Goal: Ask a question: Seek information or help from site administrators or community

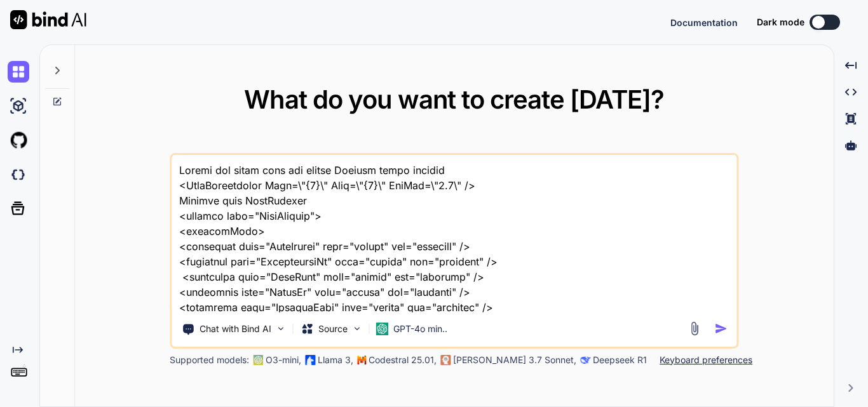
type textarea "x"
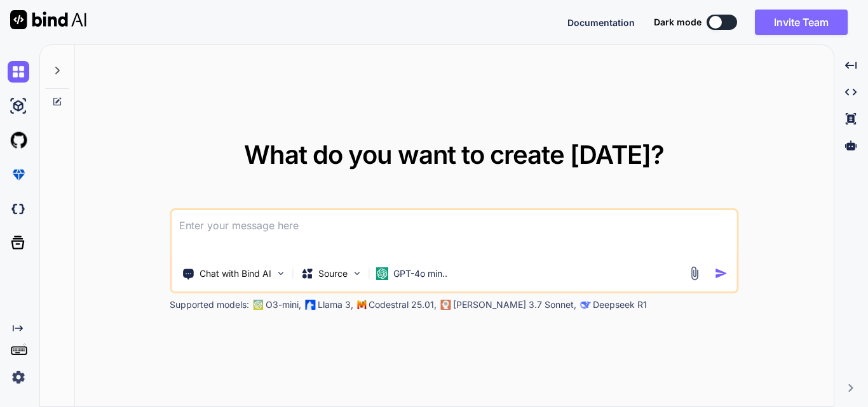
type textarea "x"
click at [67, 62] on div at bounding box center [57, 67] width 24 height 44
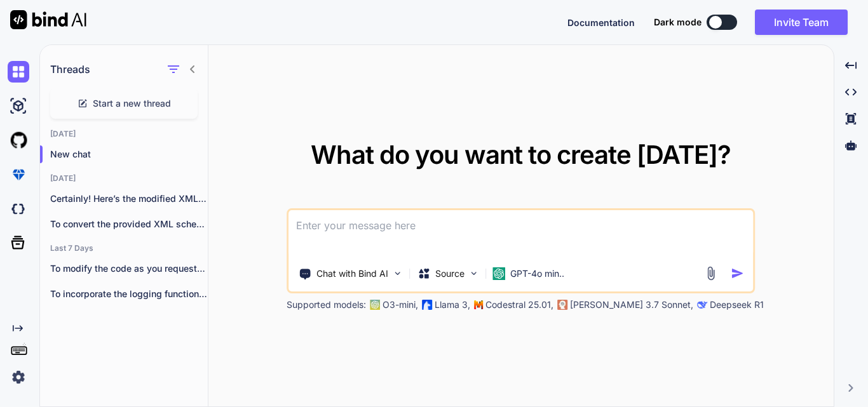
click at [68, 62] on h1 "Threads" at bounding box center [70, 69] width 40 height 15
click at [192, 71] on icon at bounding box center [192, 69] width 4 height 8
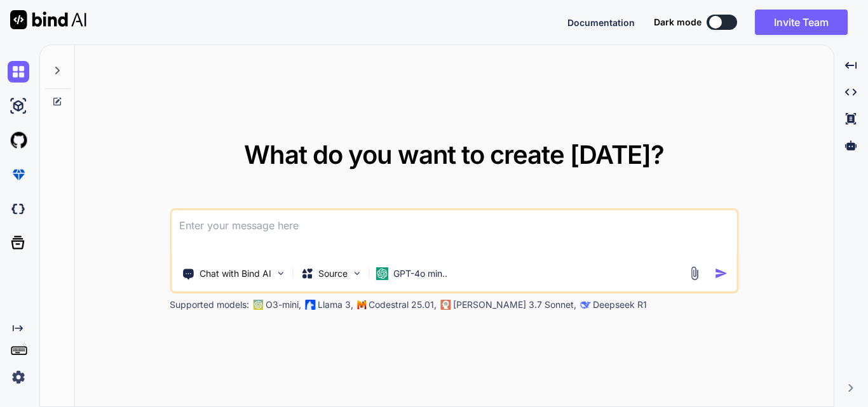
click at [65, 66] on div at bounding box center [57, 67] width 24 height 44
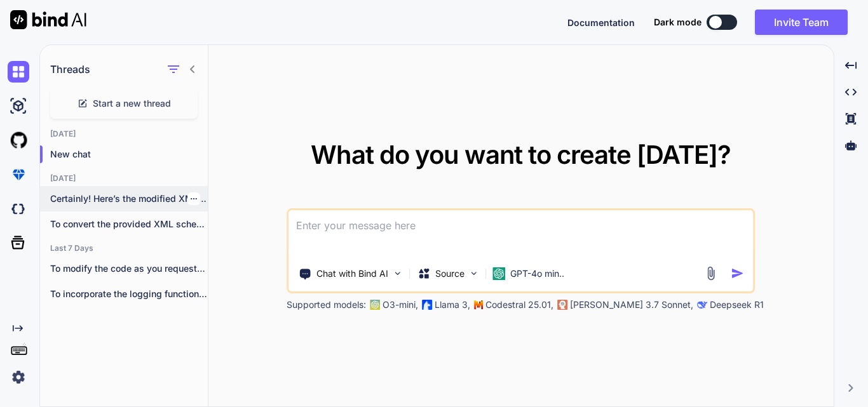
click at [91, 198] on p "Certainly! Here’s the modified XML payload format..." at bounding box center [129, 199] width 158 height 13
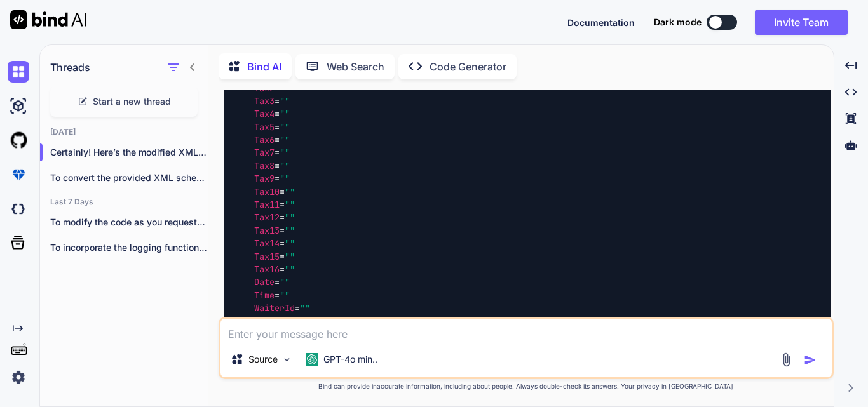
scroll to position [4399, 0]
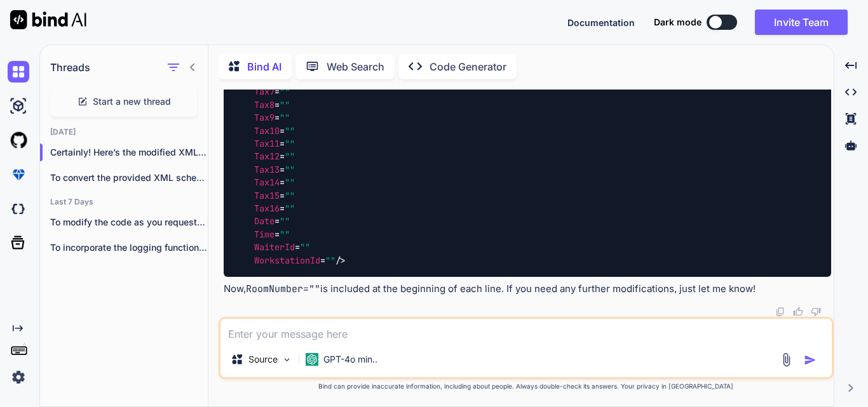
click at [278, 337] on textarea at bounding box center [526, 330] width 611 height 23
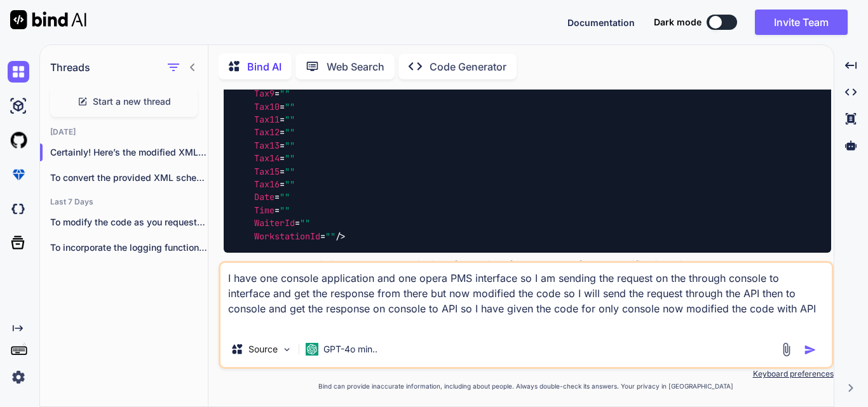
paste textarea "class Program { private static bool _loggingEnabled = true; private static stri…"
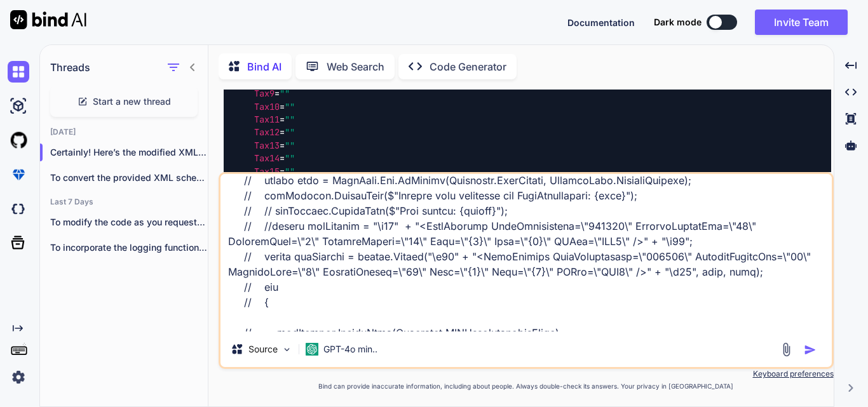
scroll to position [2045, 0]
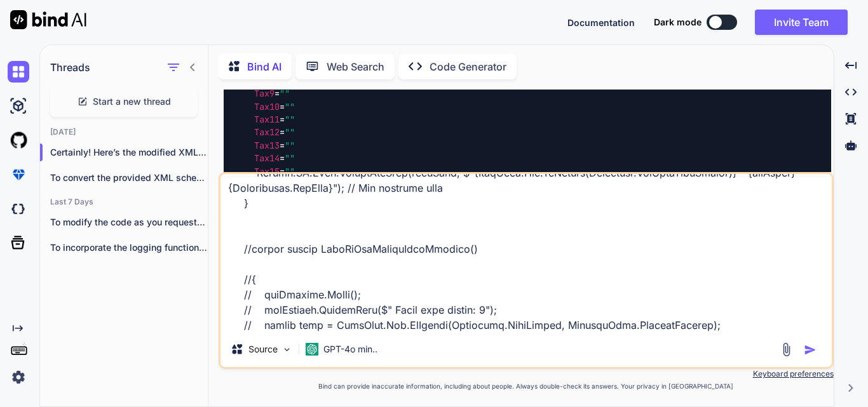
drag, startPoint x: 240, startPoint y: 250, endPoint x: 352, endPoint y: 284, distance: 117.0
click at [352, 284] on textarea at bounding box center [526, 253] width 611 height 158
click at [353, 285] on textarea at bounding box center [526, 253] width 611 height 158
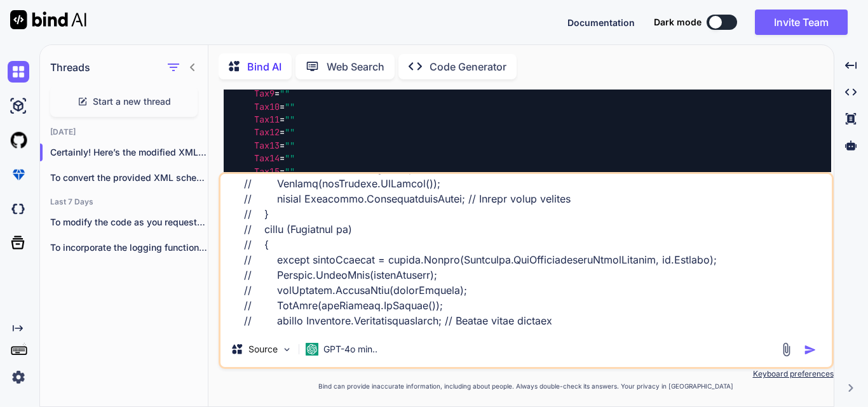
scroll to position [3738, 0]
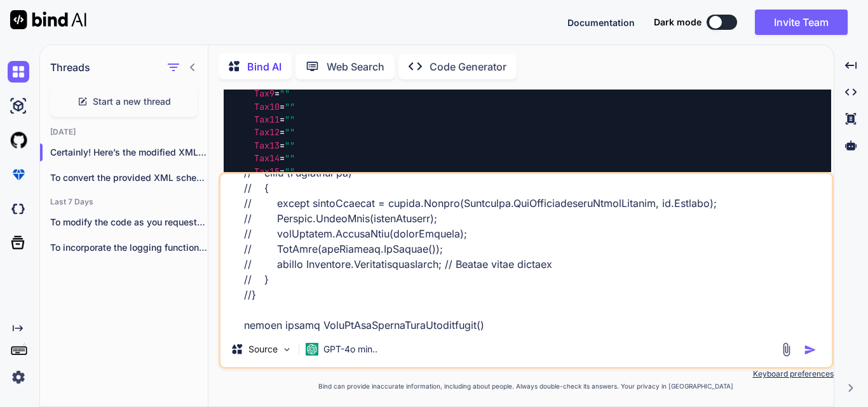
drag, startPoint x: 240, startPoint y: 247, endPoint x: 355, endPoint y: 294, distance: 124.3
click at [355, 294] on textarea at bounding box center [526, 253] width 611 height 158
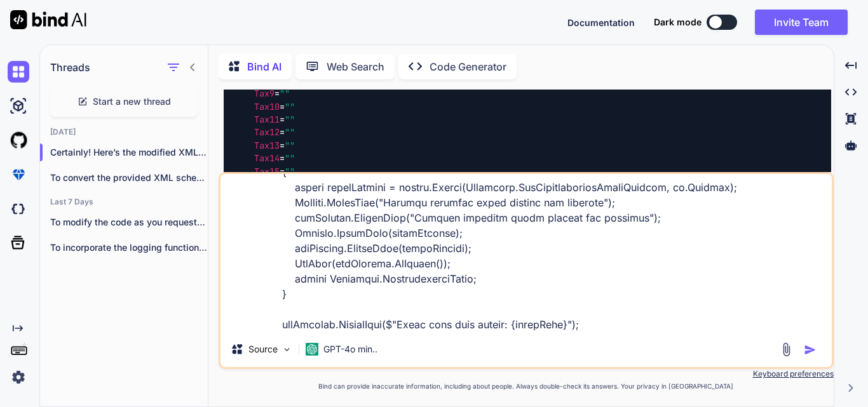
scroll to position [3739, 0]
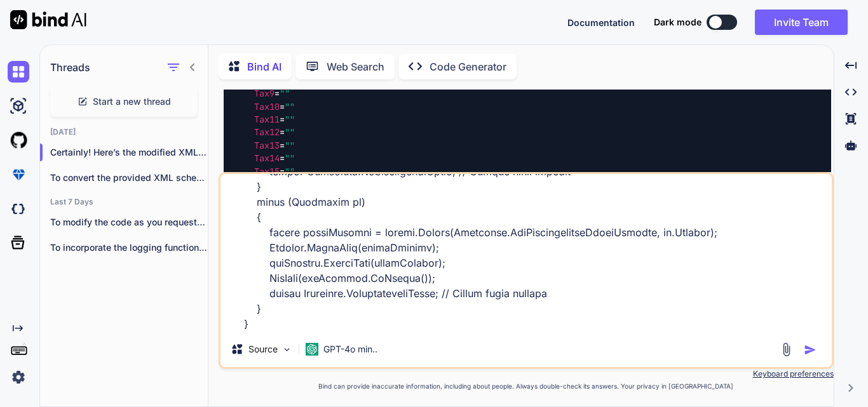
drag, startPoint x: 243, startPoint y: 229, endPoint x: 331, endPoint y: 399, distance: 191.6
click at [331, 399] on div "You Bind AI To convert the provided PostRequest XML structure into the specifie…" at bounding box center [526, 248] width 615 height 317
paste textarea "static string SendToTcpServerLinkDescriptionAndPostInquiry() { // Get the curre…"
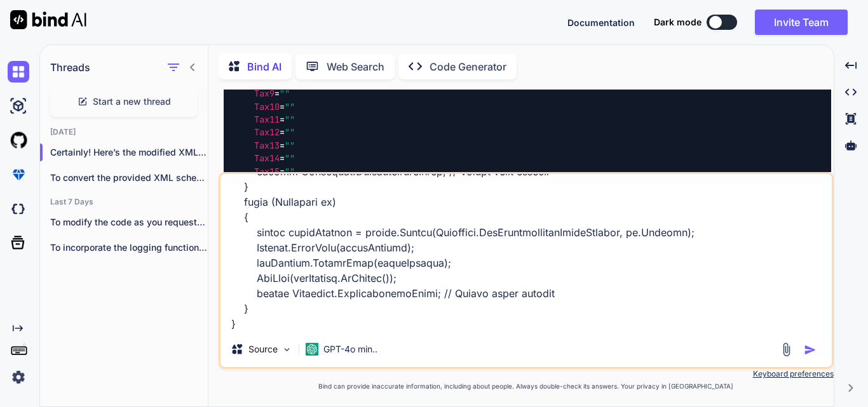
scroll to position [4546, 0]
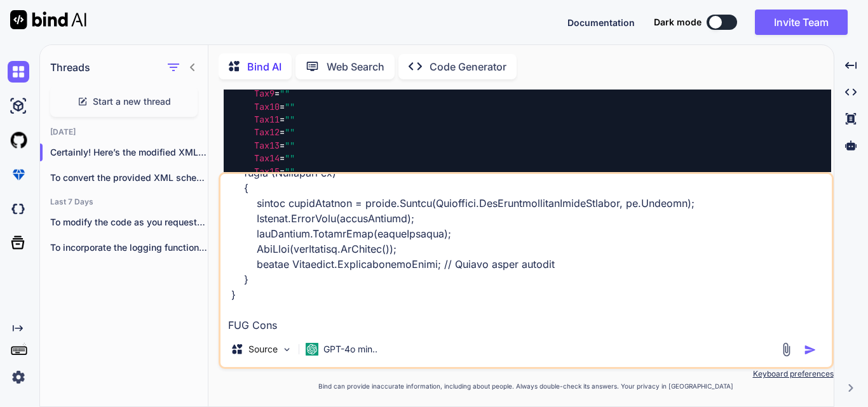
type textarea "I have one console application and one opera PMS interface so I am sending the …"
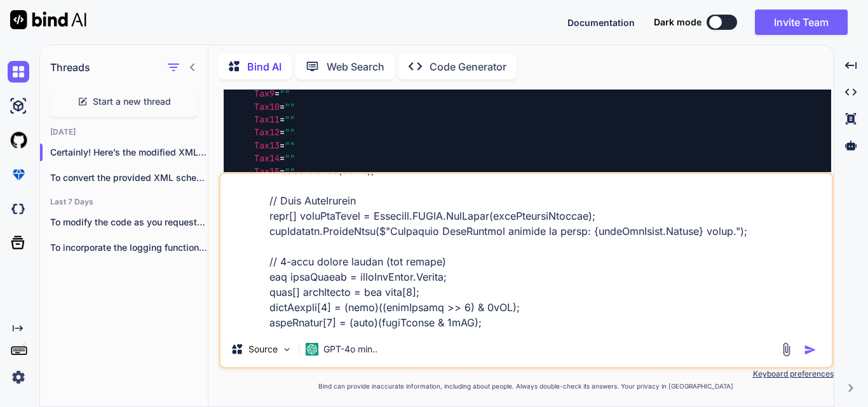
scroll to position [3593, 0]
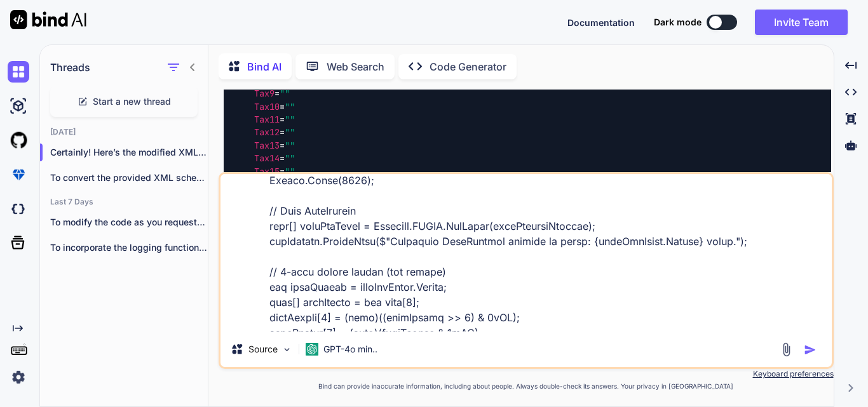
click at [813, 347] on img "button" at bounding box center [810, 350] width 13 height 13
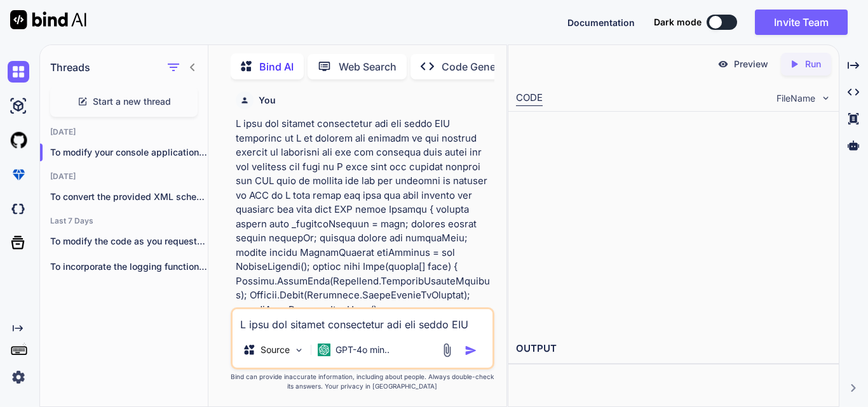
scroll to position [7088, 0]
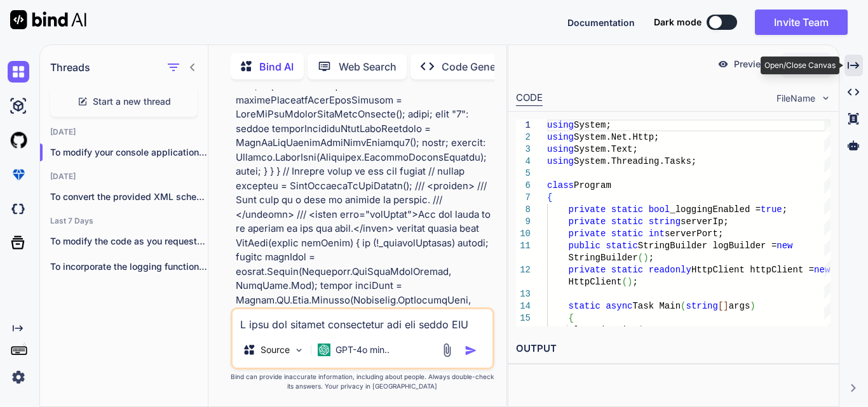
click at [856, 68] on icon at bounding box center [853, 65] width 11 height 7
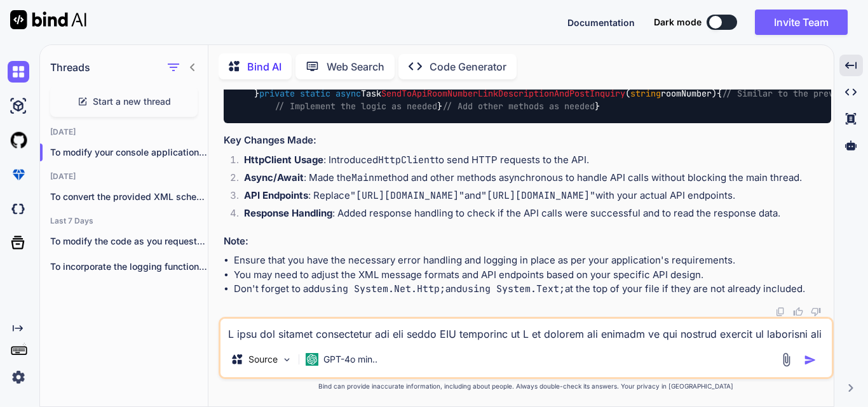
scroll to position [7662, 0]
drag, startPoint x: 534, startPoint y: 131, endPoint x: 732, endPoint y: 132, distance: 197.6
click at [610, 22] on span ""[URL][DOMAIN_NAME]"" at bounding box center [559, 15] width 102 height 11
click at [270, 337] on textarea at bounding box center [526, 330] width 611 height 23
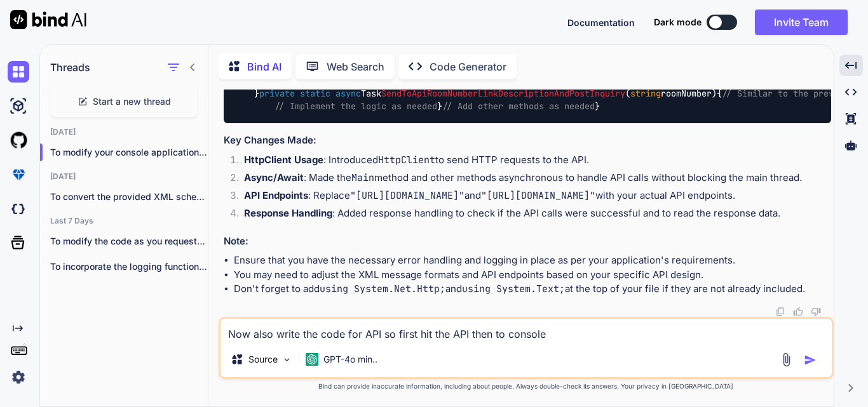
type textarea "Now also write the code for API so first hit the API then to console"
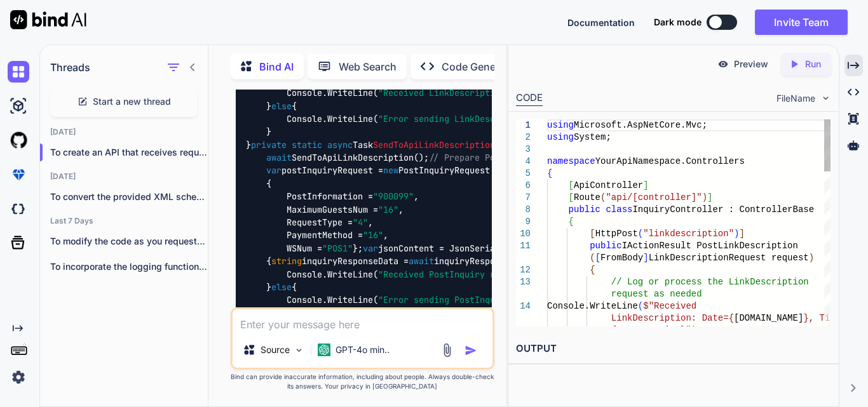
scroll to position [11694, 0]
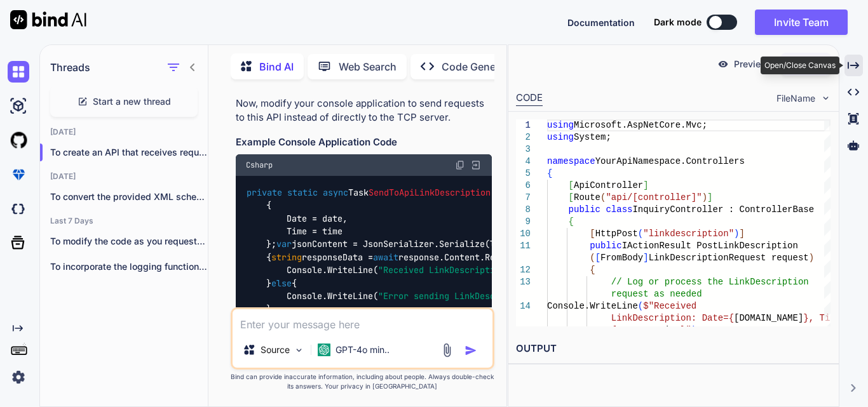
click at [852, 58] on div "Created with Pixso." at bounding box center [854, 66] width 18 height 22
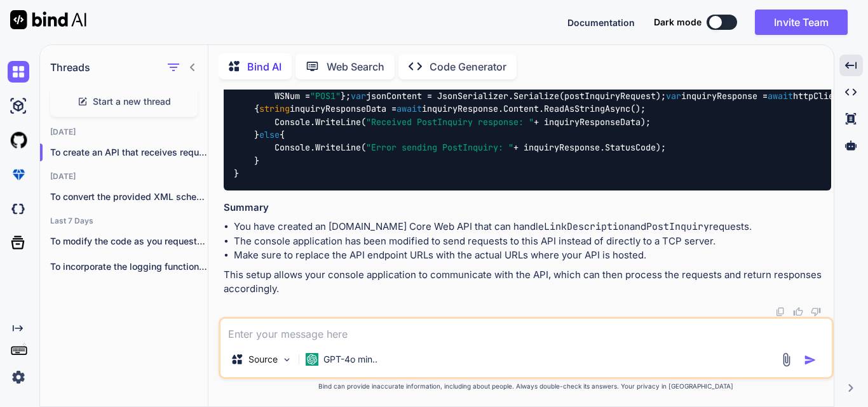
scroll to position [8566, 0]
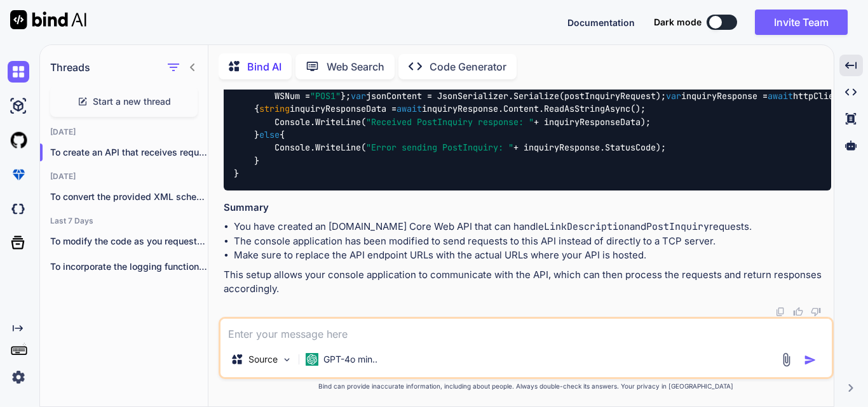
copy code "response"
click at [282, 332] on textarea at bounding box center [526, 330] width 611 height 23
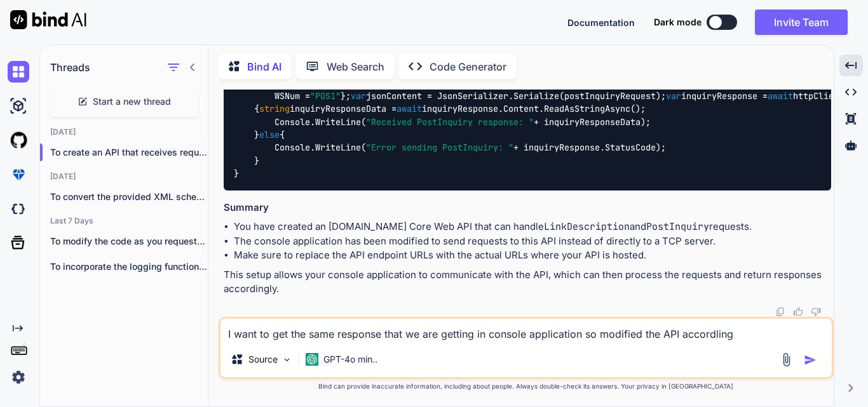
type textarea "I want to get the same response that we are getting in console application so m…"
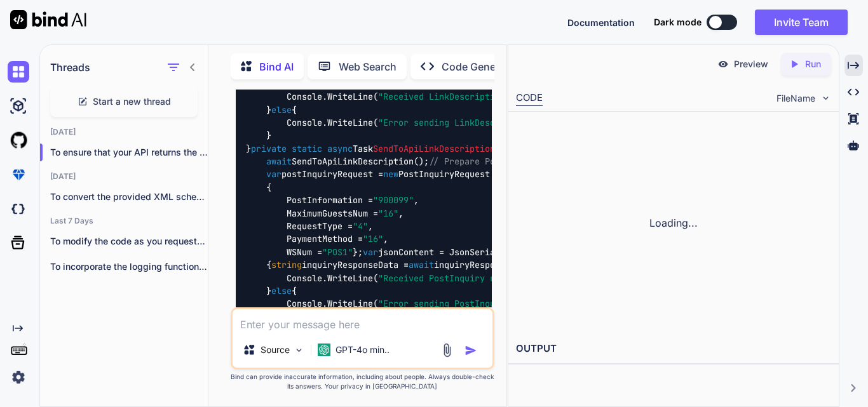
scroll to position [15927, 0]
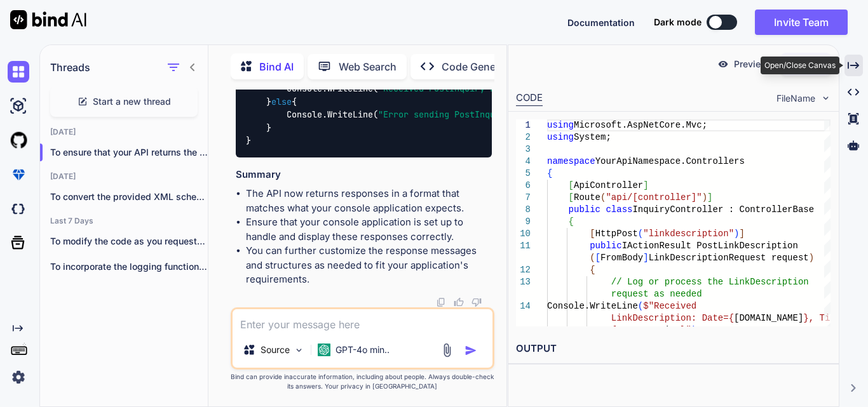
click at [858, 74] on div "Created with Pixso." at bounding box center [854, 66] width 18 height 22
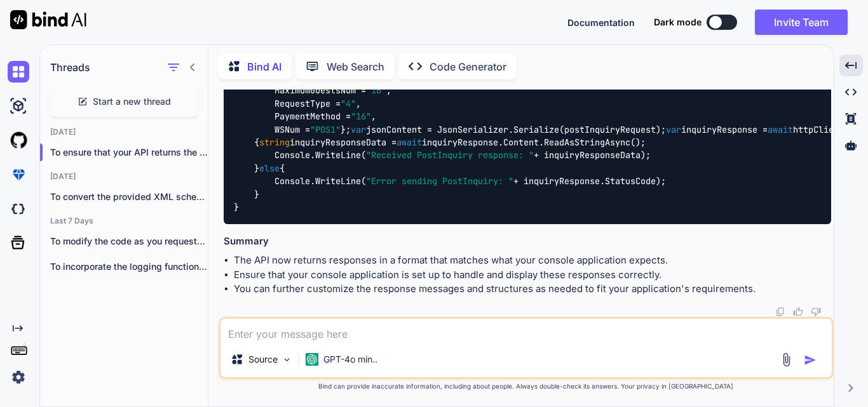
scroll to position [0, 0]
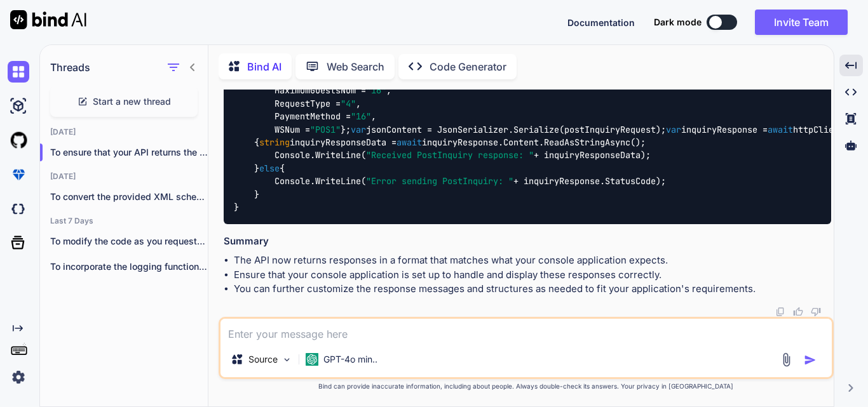
scroll to position [9832, 0]
click at [135, 192] on p "To convert the provided XML schema for..." at bounding box center [129, 197] width 158 height 13
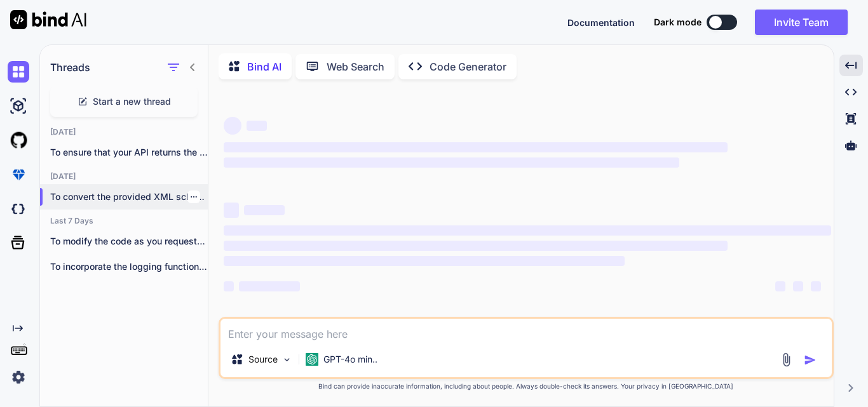
scroll to position [0, 0]
click at [294, 336] on textarea at bounding box center [526, 330] width 611 height 23
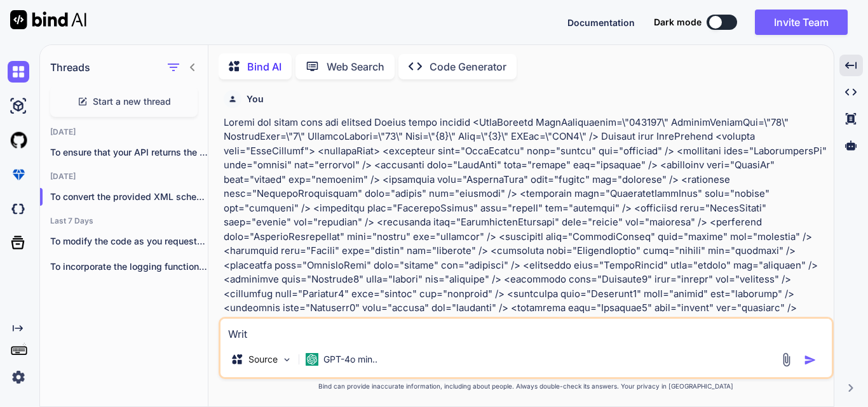
scroll to position [957, 0]
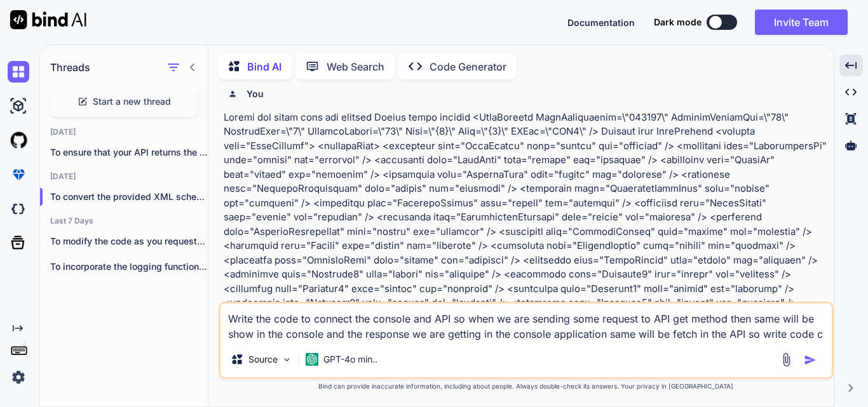
type textarea "Write the code to connect the console and API so when we are sending some reque…"
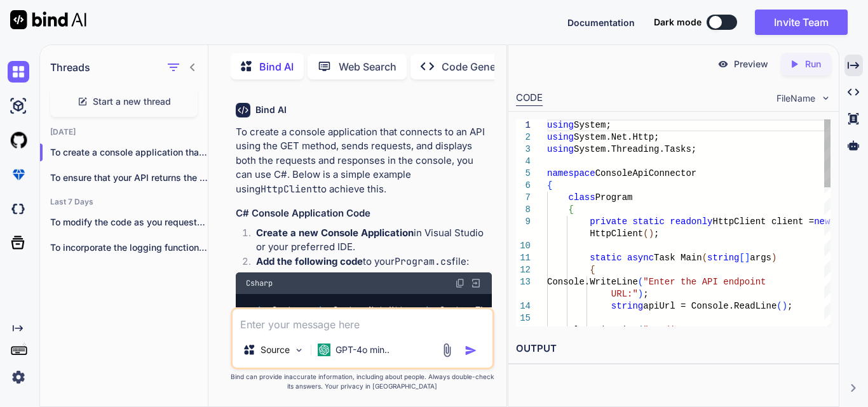
scroll to position [4299, 0]
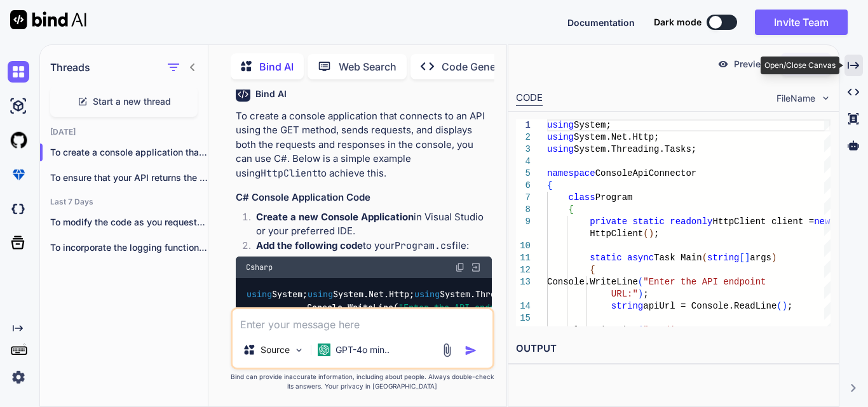
click at [855, 64] on icon "Created with Pixso." at bounding box center [853, 65] width 11 height 11
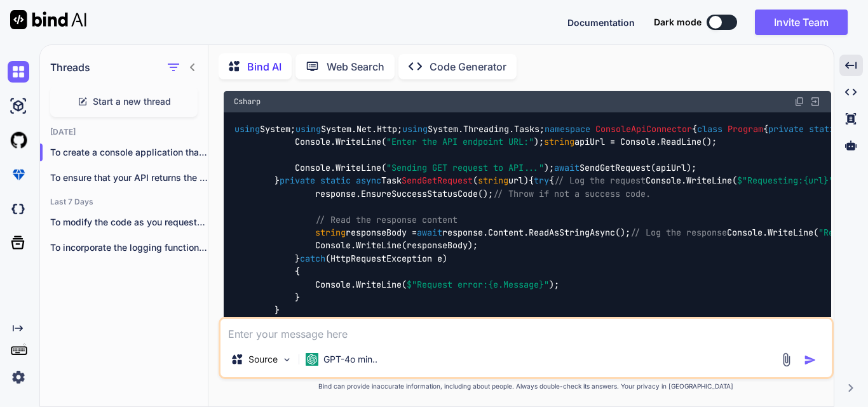
scroll to position [1847, 0]
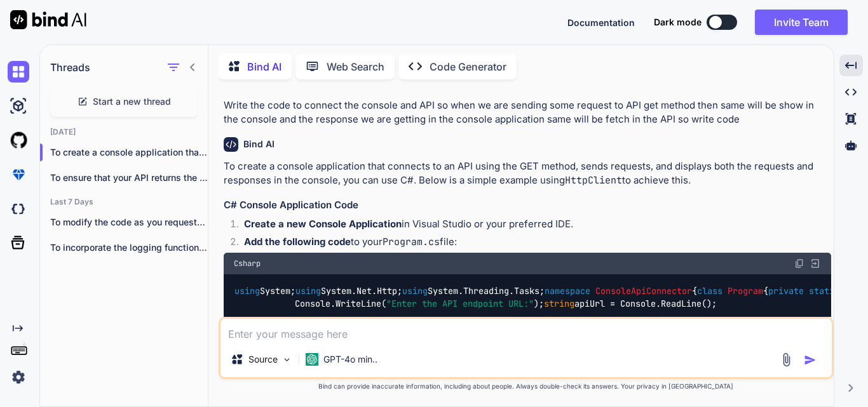
click at [250, 340] on textarea at bounding box center [526, 330] width 611 height 23
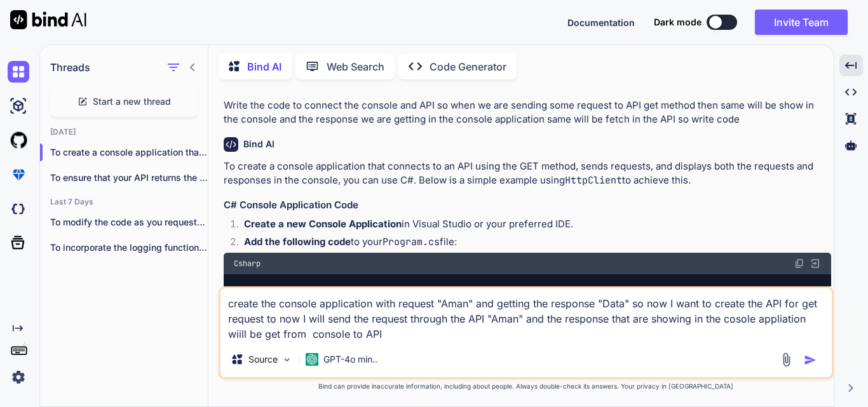
drag, startPoint x: 439, startPoint y: 302, endPoint x: 474, endPoint y: 304, distance: 35.0
click at [474, 304] on textarea "create the console application with request "Aman" and getting the response "Da…" at bounding box center [526, 314] width 611 height 53
drag, startPoint x: 399, startPoint y: 308, endPoint x: 437, endPoint y: 303, distance: 37.8
click at [437, 303] on textarea "create the console application with request and getting the response "Data" so …" at bounding box center [526, 314] width 611 height 53
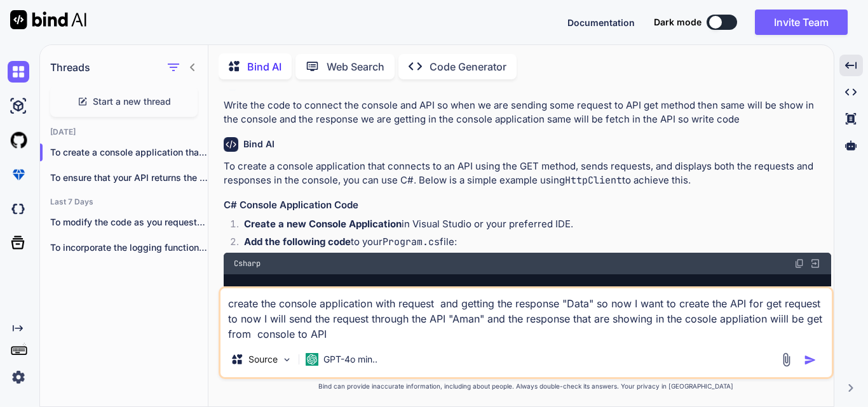
click at [368, 334] on textarea "create the console application with request and getting the response "Data" so …" at bounding box center [526, 314] width 611 height 53
drag, startPoint x: 790, startPoint y: 328, endPoint x: 604, endPoint y: 327, distance: 186.2
click at [604, 327] on textarea "create the console application with request and getting the response "Data" so …" at bounding box center [526, 314] width 611 height 53
click at [439, 329] on textarea "create the console application with request and getting the response "Data" so …" at bounding box center [526, 314] width 611 height 53
type textarea "create the console application with request and getting the response "Data" so …"
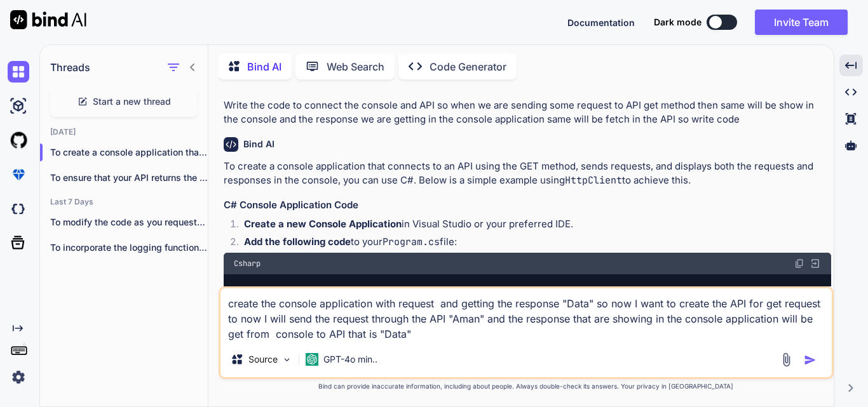
click at [813, 362] on img "button" at bounding box center [810, 360] width 13 height 13
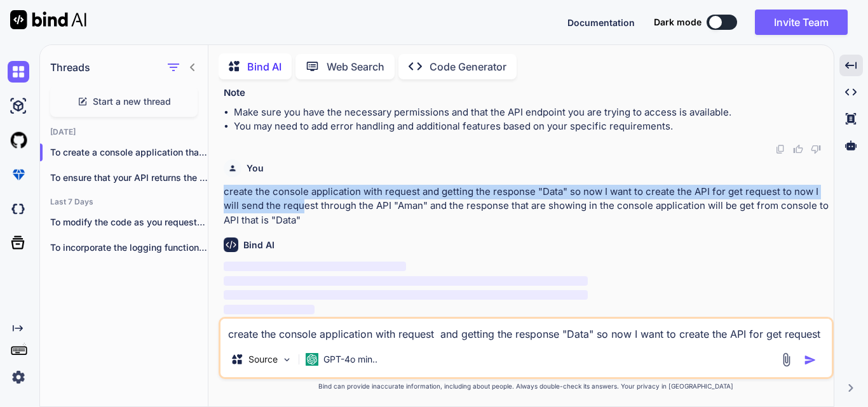
scroll to position [2835, 0]
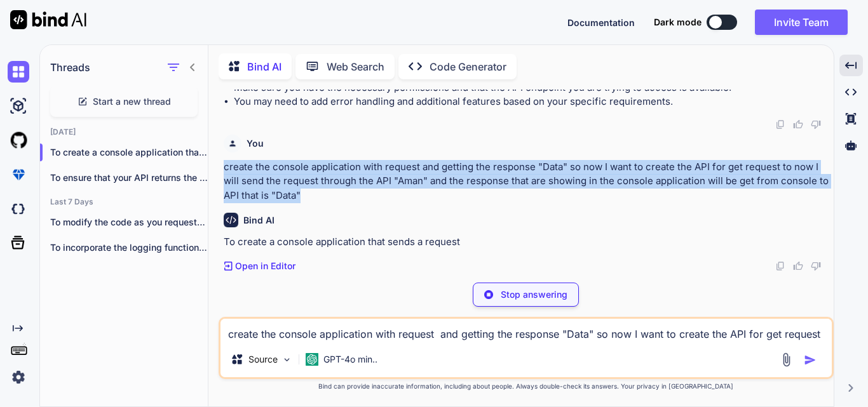
drag, startPoint x: 224, startPoint y: 190, endPoint x: 316, endPoint y: 220, distance: 96.9
click at [316, 203] on p "create the console application with request and getting the response "Data" so …" at bounding box center [527, 181] width 607 height 43
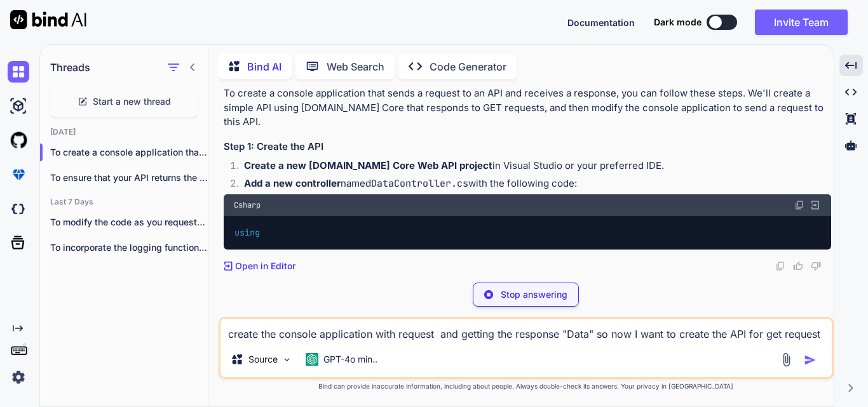
copy p "create the console application with request and getting the response "Data" so …"
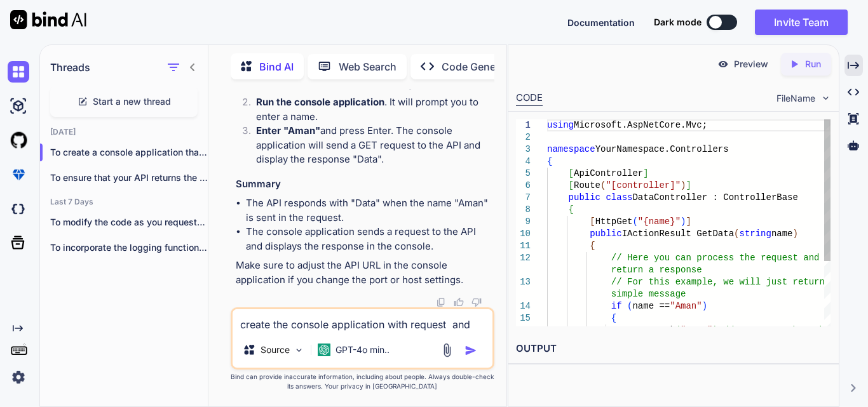
scroll to position [6562, 0]
click at [857, 58] on div "Created with Pixso." at bounding box center [854, 66] width 18 height 22
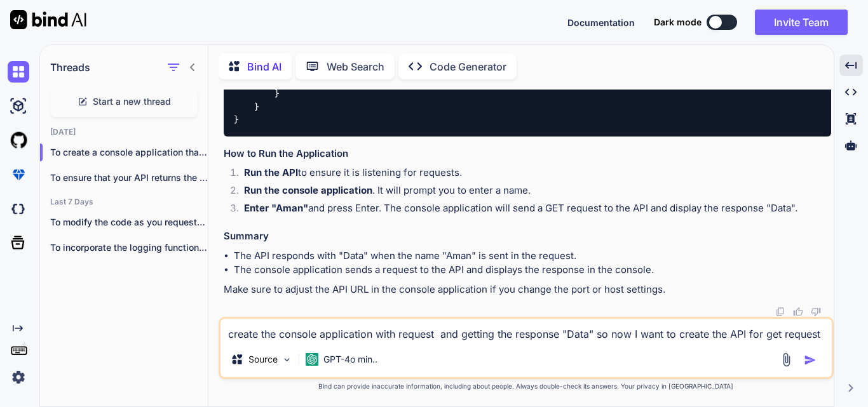
scroll to position [4216, 0]
click at [443, 126] on code "using System; using System.Net.Http; using System.Threading.Tasks; namespace Co…" at bounding box center [851, 28] width 1235 height 194
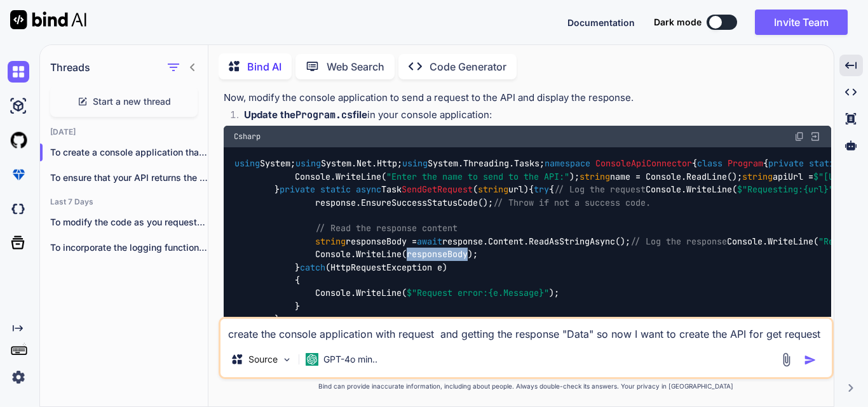
scroll to position [3186, 0]
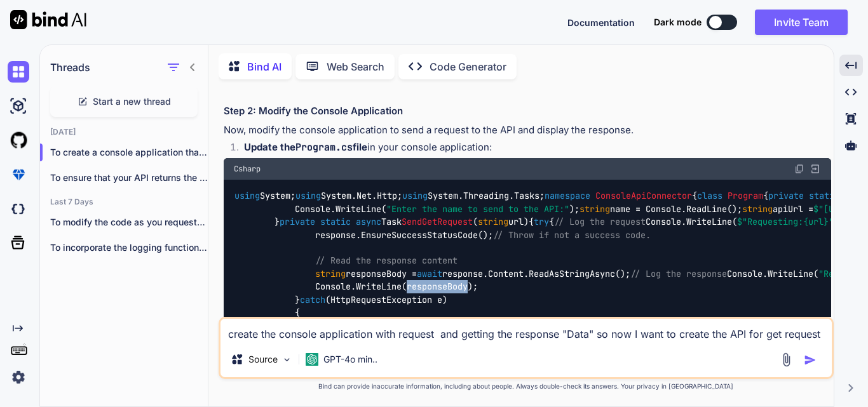
drag, startPoint x: 316, startPoint y: 234, endPoint x: 413, endPoint y: 237, distance: 96.6
copy code "return Ok( "Data" );"
click at [287, 333] on textarea "create the console application with request and getting the response "Data" so …" at bounding box center [526, 330] width 611 height 23
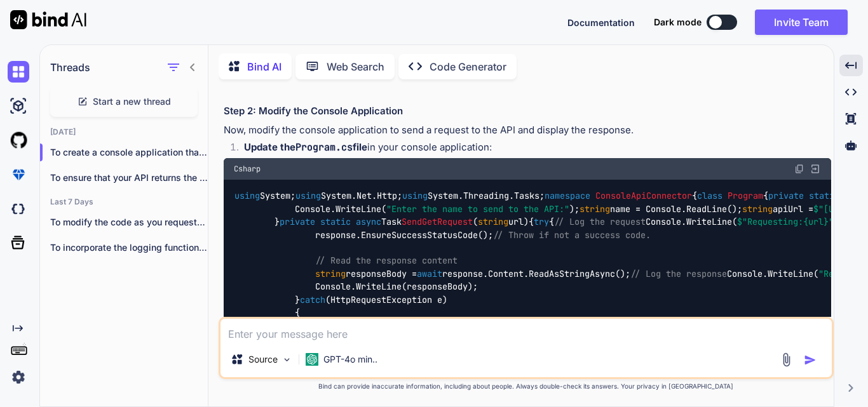
paste textarea "return Ok("Data");"
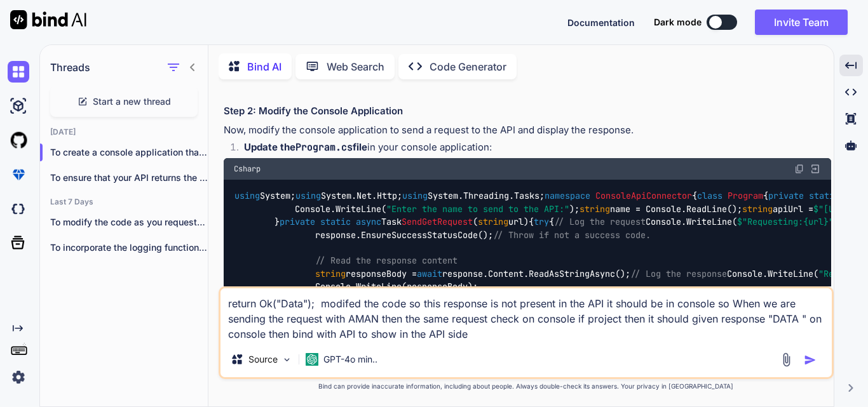
type textarea "return Ok("Data"); modifed the code so this response is not present in the API …"
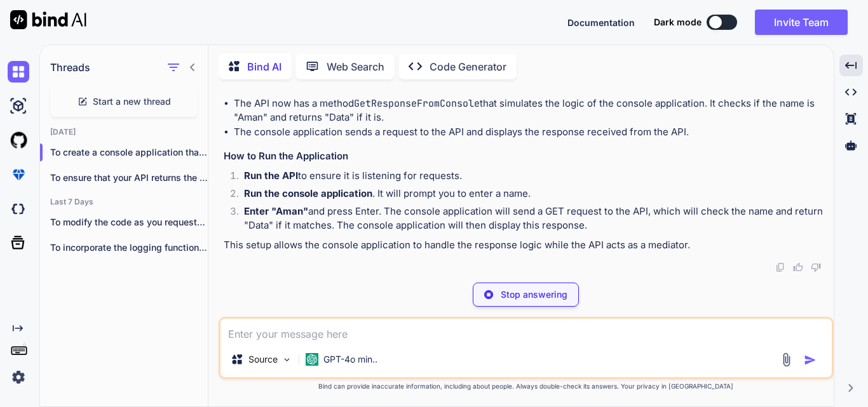
scroll to position [7676, 0]
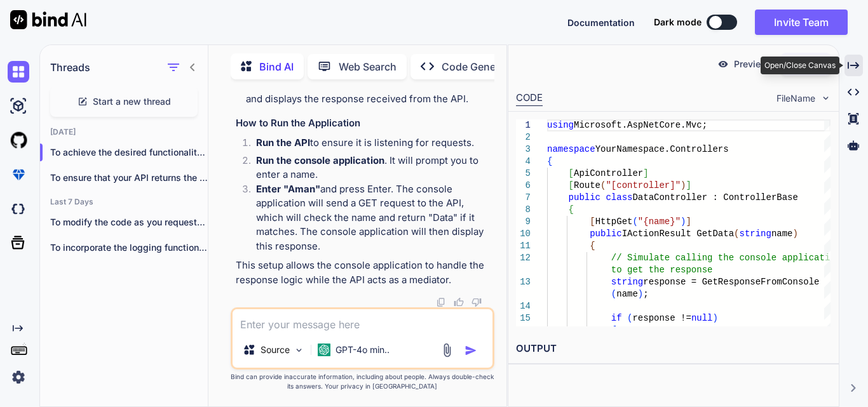
click at [853, 68] on icon "Created with Pixso." at bounding box center [853, 65] width 11 height 11
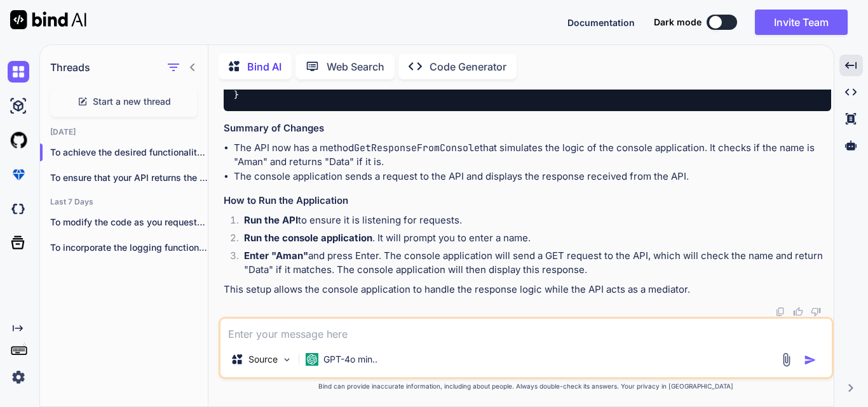
scroll to position [4966, 0]
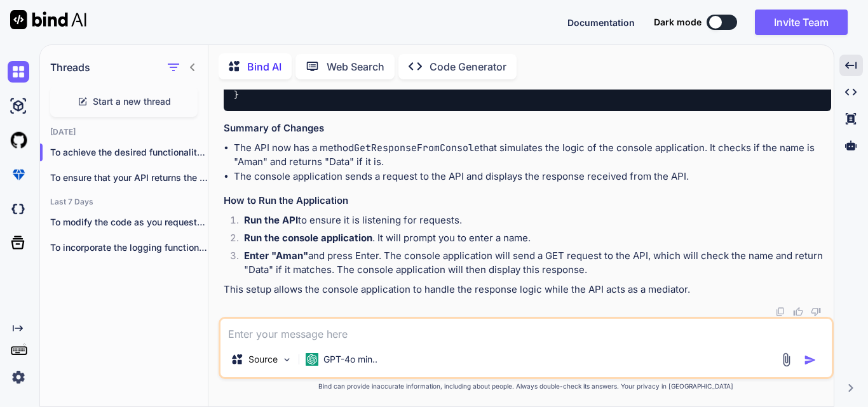
scroll to position [4899, 0]
drag, startPoint x: 341, startPoint y: 134, endPoint x: 323, endPoint y: 135, distance: 17.8
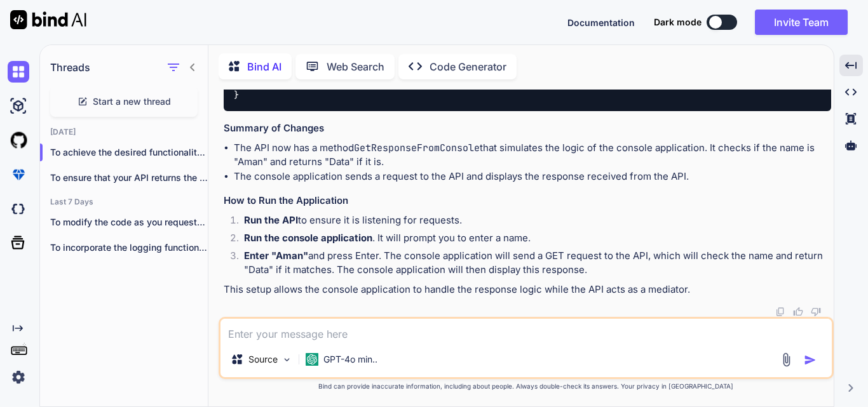
copy span "Data"
drag, startPoint x: 271, startPoint y: 97, endPoint x: 298, endPoint y: 245, distance: 151.2
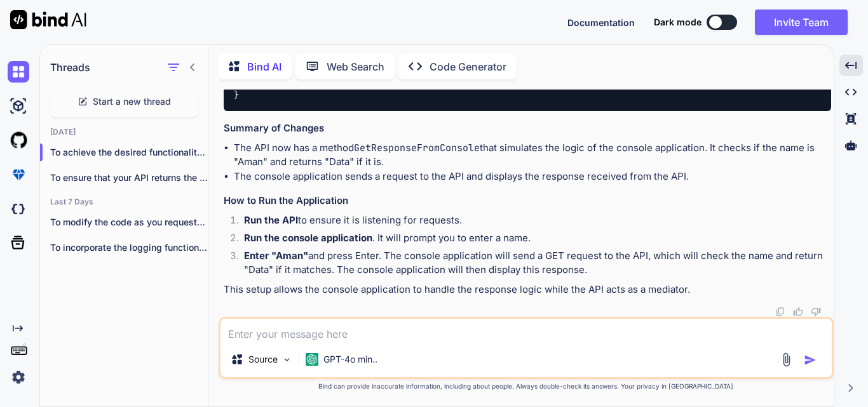
copy code "[ HttpGet( "{name}" ) ] public IActionResult GetData ( string name ) { // Simul…"
drag, startPoint x: 276, startPoint y: 141, endPoint x: 285, endPoint y: 243, distance: 102.8
copy code "private string GetResponseFromConsole ( string name ) { // Simulate the console…"
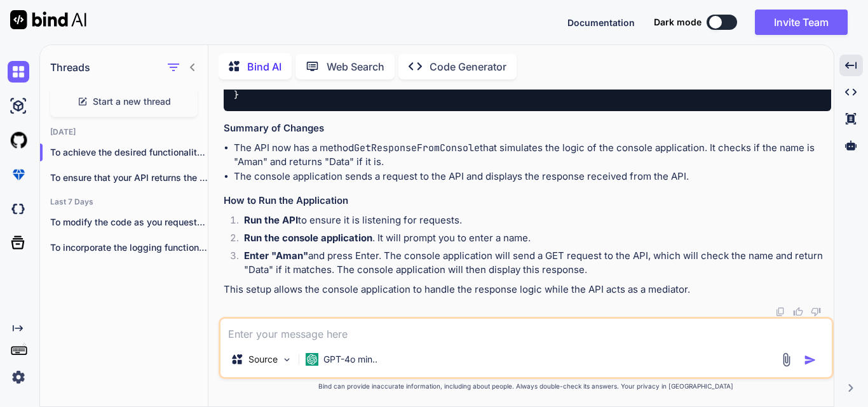
scroll to position [5796, 0]
drag, startPoint x: 277, startPoint y: 190, endPoint x: 355, endPoint y: 257, distance: 102.8
click at [355, 111] on div "using System; using System.Net.Http; using System.Threading.Tasks; namespace Co…" at bounding box center [527, 3] width 607 height 215
copy code "private static readonly HttpClient client = new HttpClient(); static async Task…"
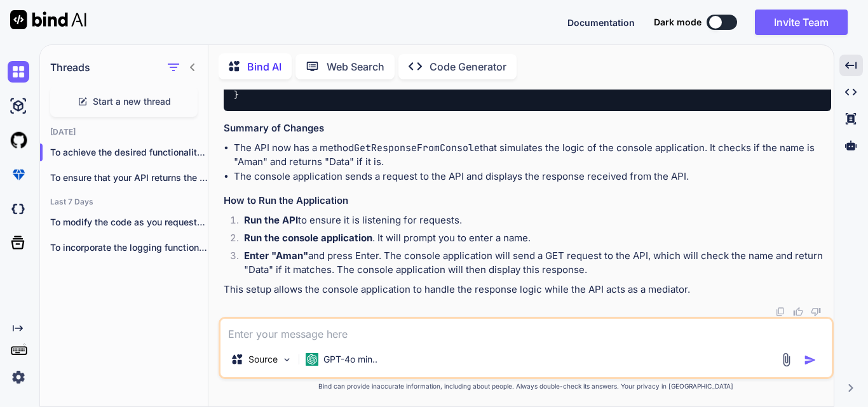
click at [308, 339] on textarea at bounding box center [526, 330] width 611 height 23
type textarea "Write the similar code in console 4.0 without the async await"
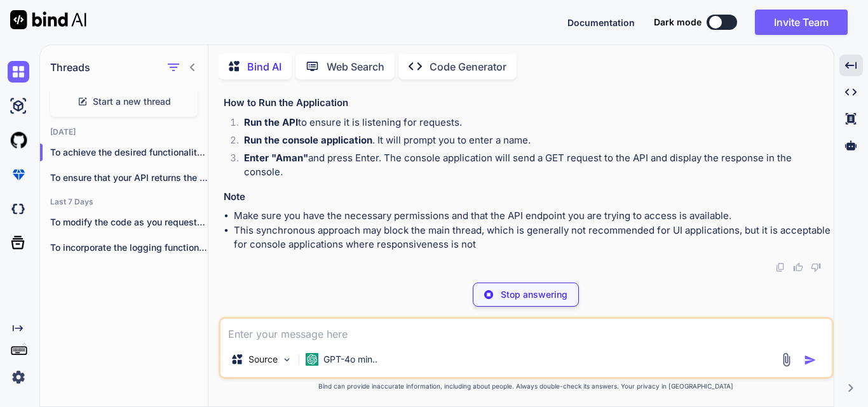
scroll to position [9546, 0]
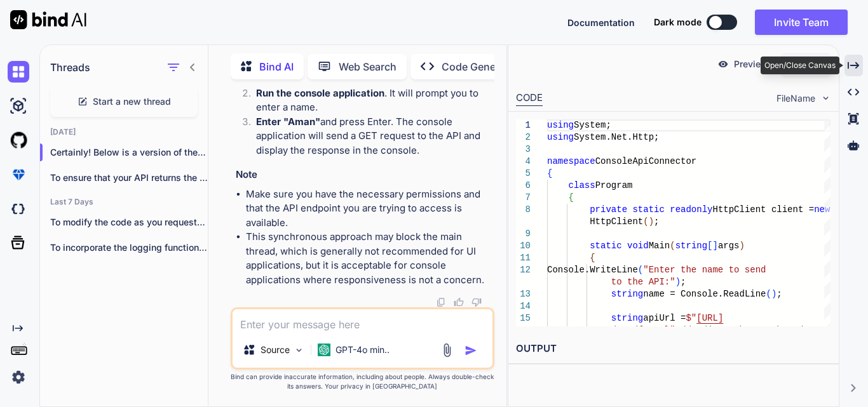
click at [852, 60] on icon "Created with Pixso." at bounding box center [853, 65] width 11 height 11
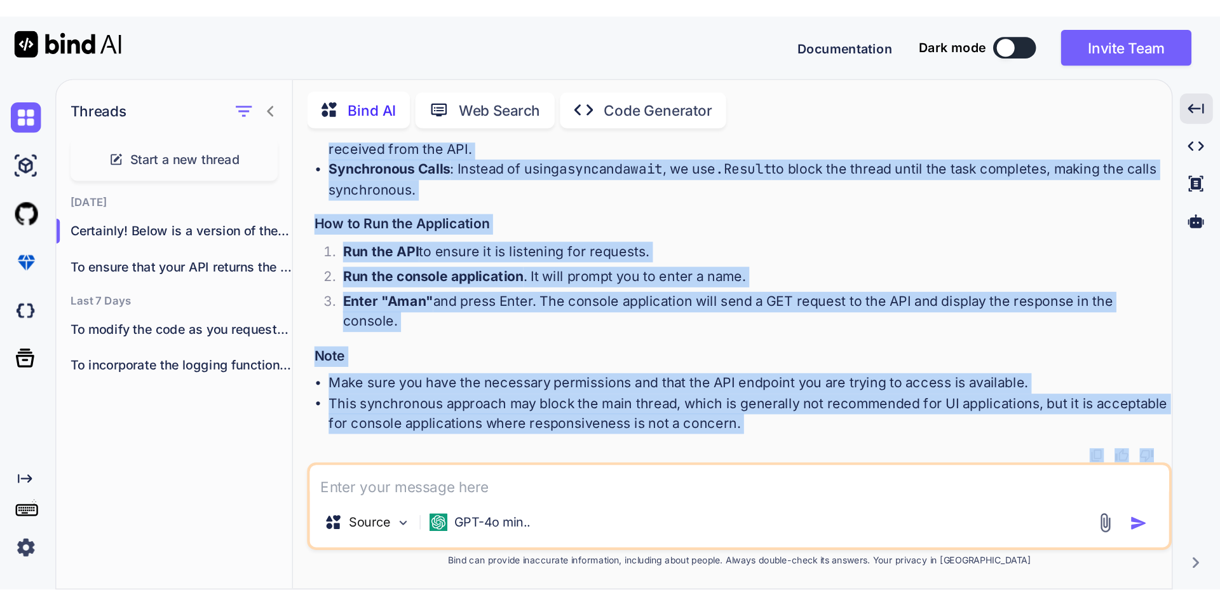
scroll to position [6783, 0]
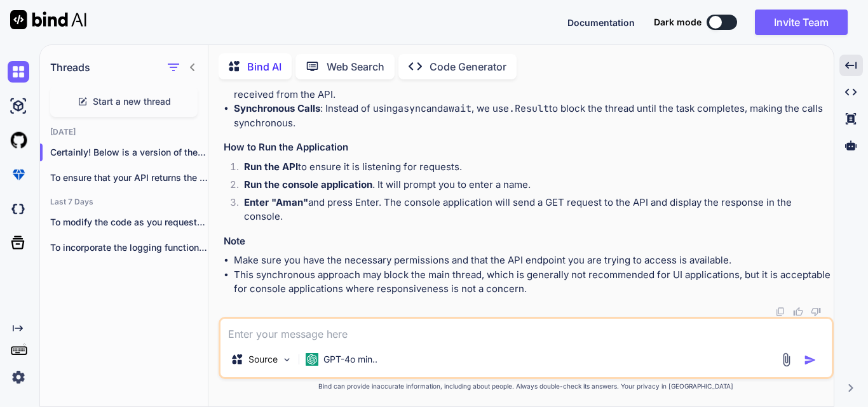
drag, startPoint x: 276, startPoint y: 189, endPoint x: 370, endPoint y: 266, distance: 121.4
copy code "private static readonly HttpClient client = new HttpClient(); static void Main …"
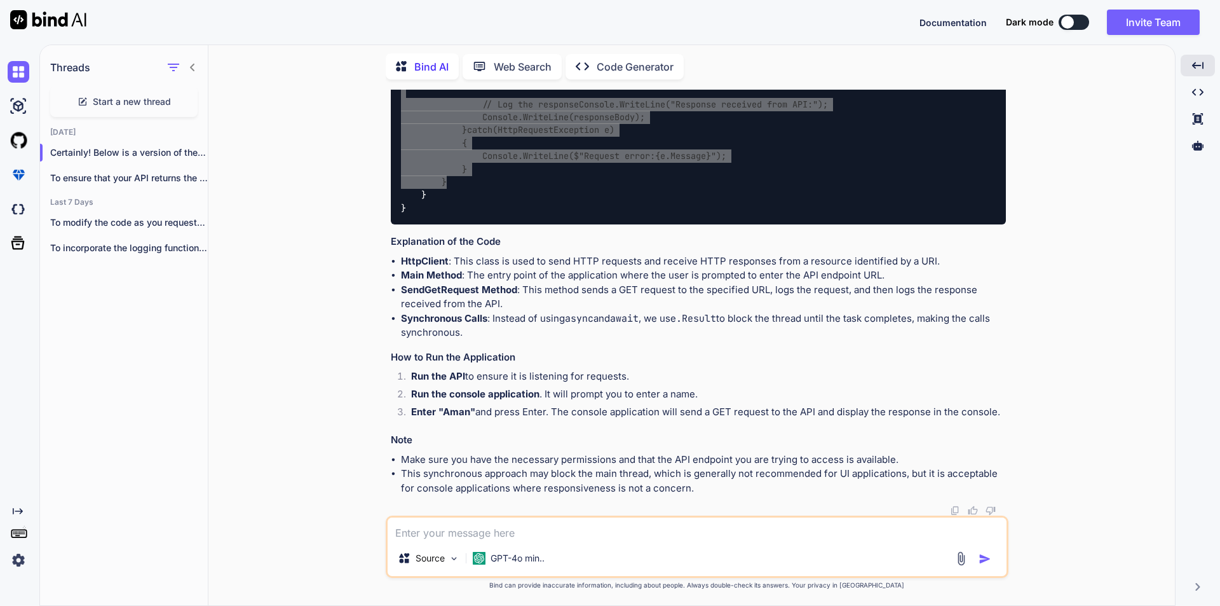
scroll to position [6755, 0]
